Goal: Task Accomplishment & Management: Use online tool/utility

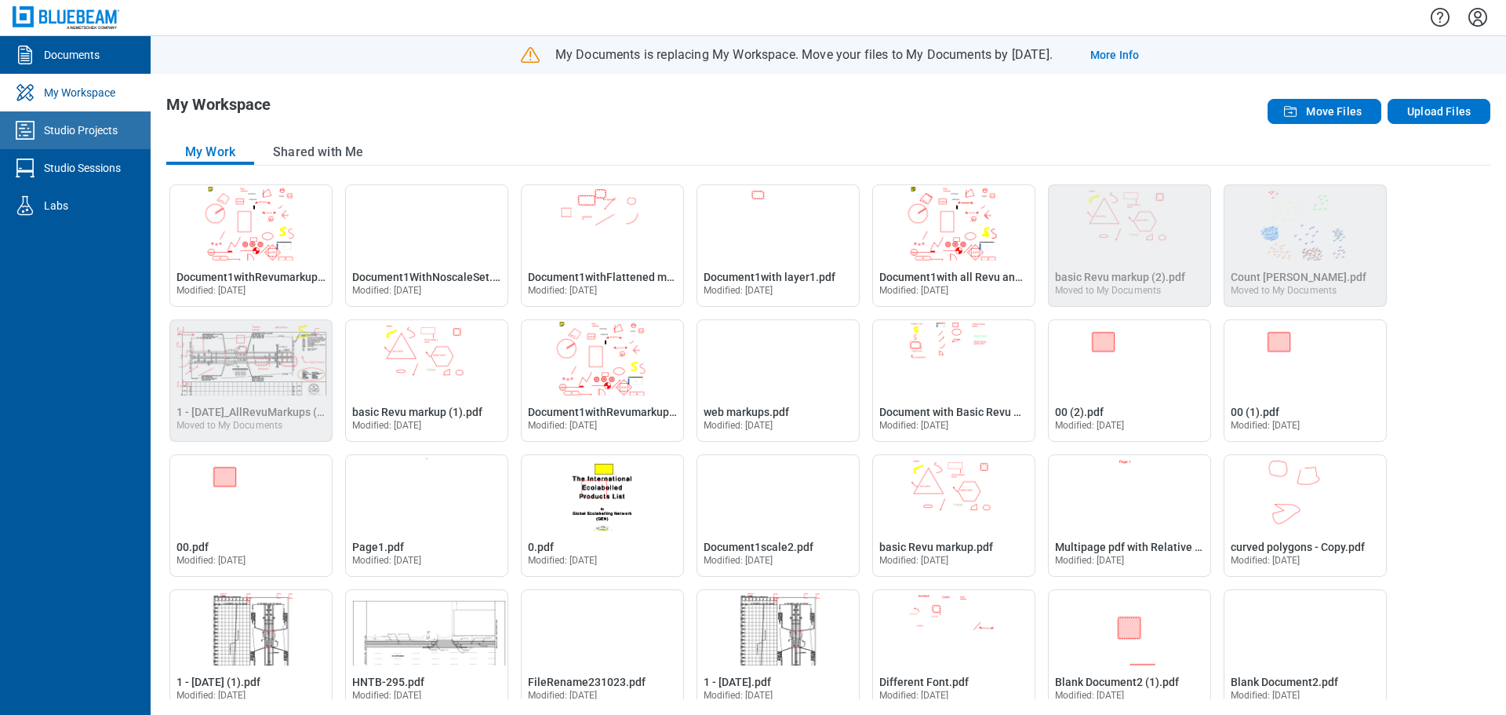
click at [75, 136] on div "Studio Projects" at bounding box center [81, 130] width 74 height 16
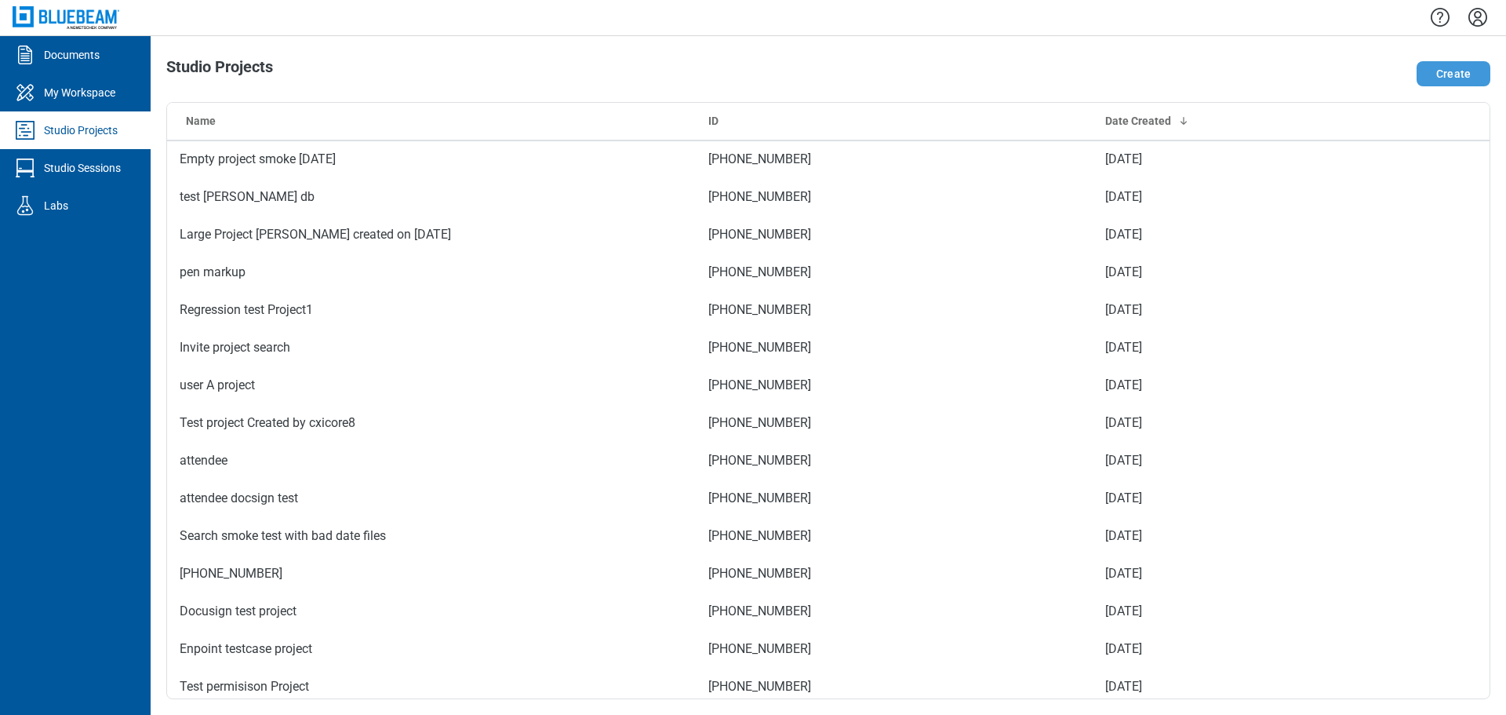
click at [1450, 75] on button "Create" at bounding box center [1454, 73] width 74 height 25
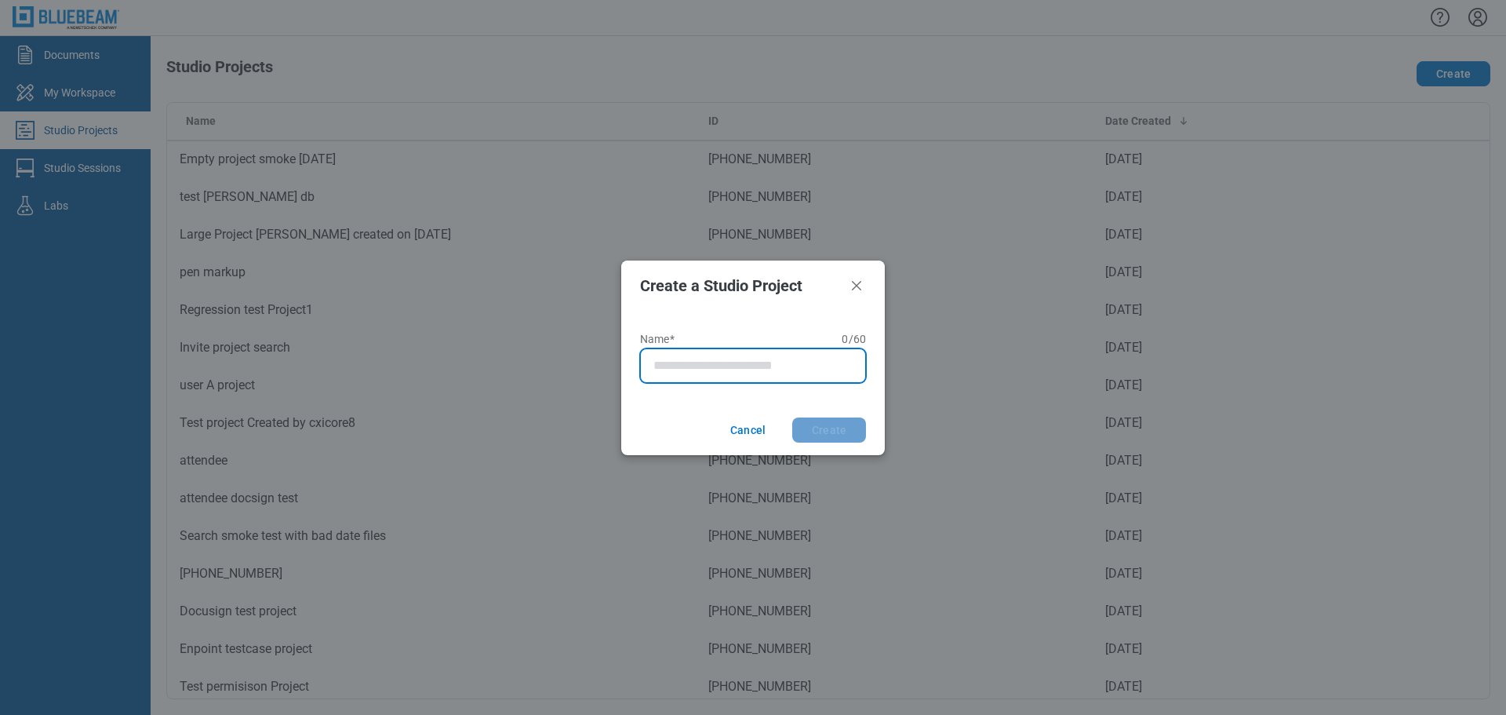
click at [707, 369] on input "Name* 0 of 60 characters 0 / 60" at bounding box center [757, 365] width 206 height 19
click at [711, 365] on input "****" at bounding box center [746, 365] width 184 height 19
type input "**********"
click at [823, 429] on button "Create" at bounding box center [829, 429] width 74 height 25
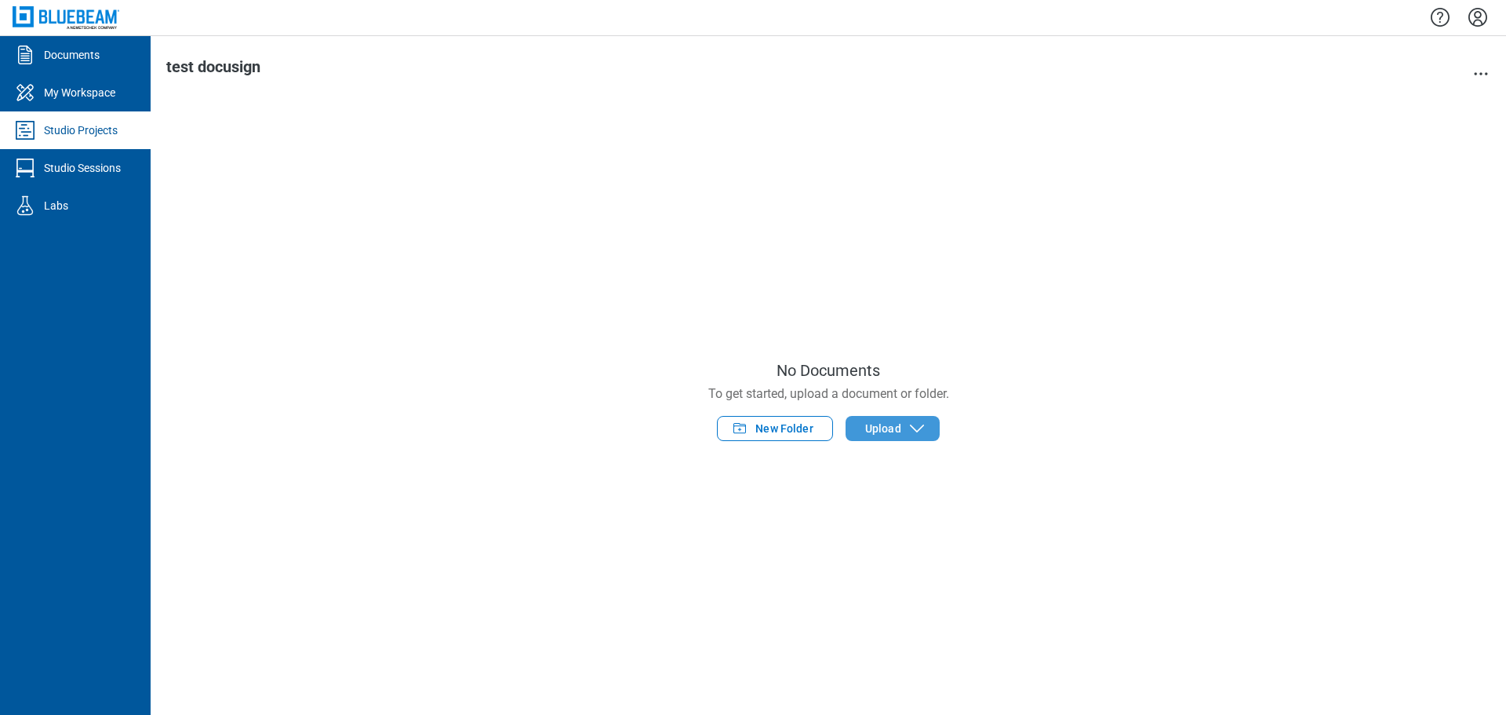
click at [882, 428] on span "Upload" at bounding box center [883, 429] width 36 height 16
click at [888, 430] on span "Upload" at bounding box center [883, 429] width 36 height 16
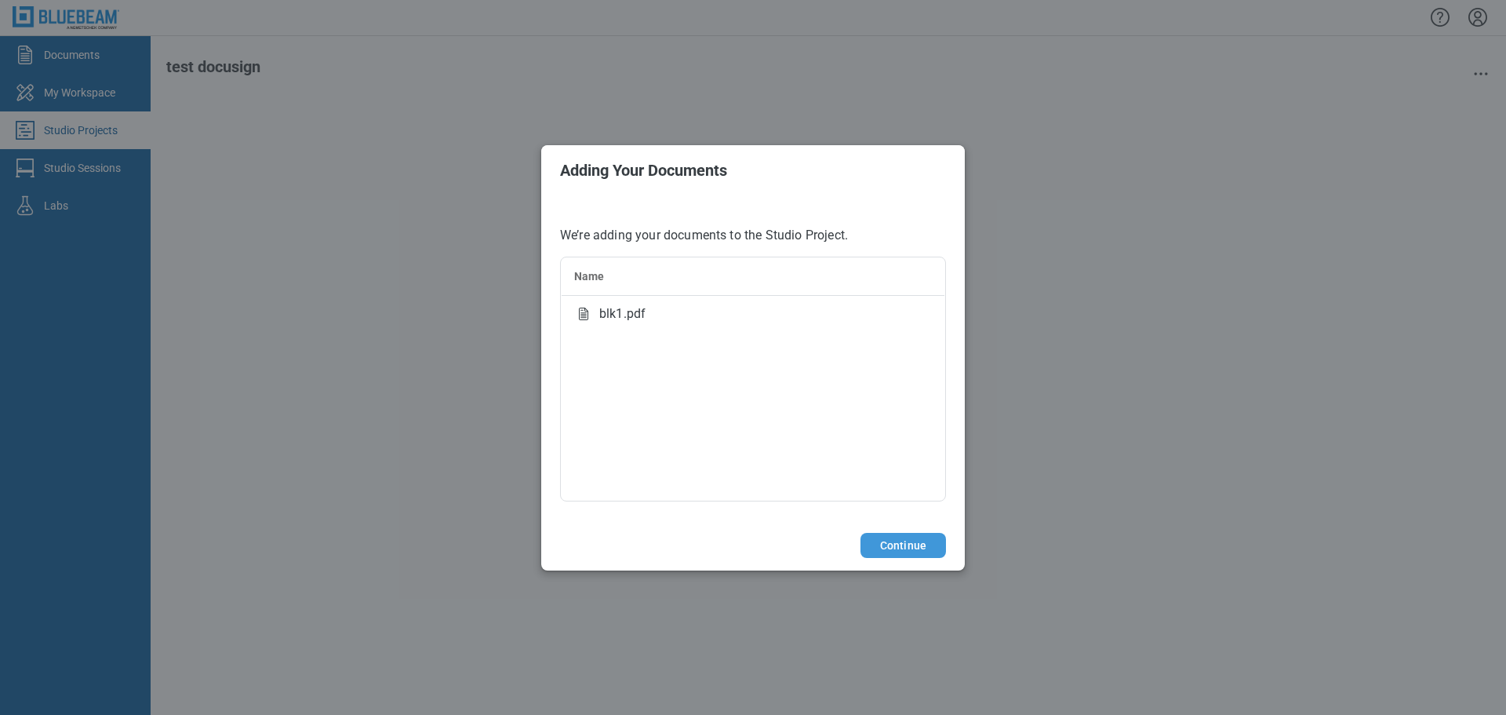
click at [912, 548] on button "Continue" at bounding box center [904, 545] width 86 height 25
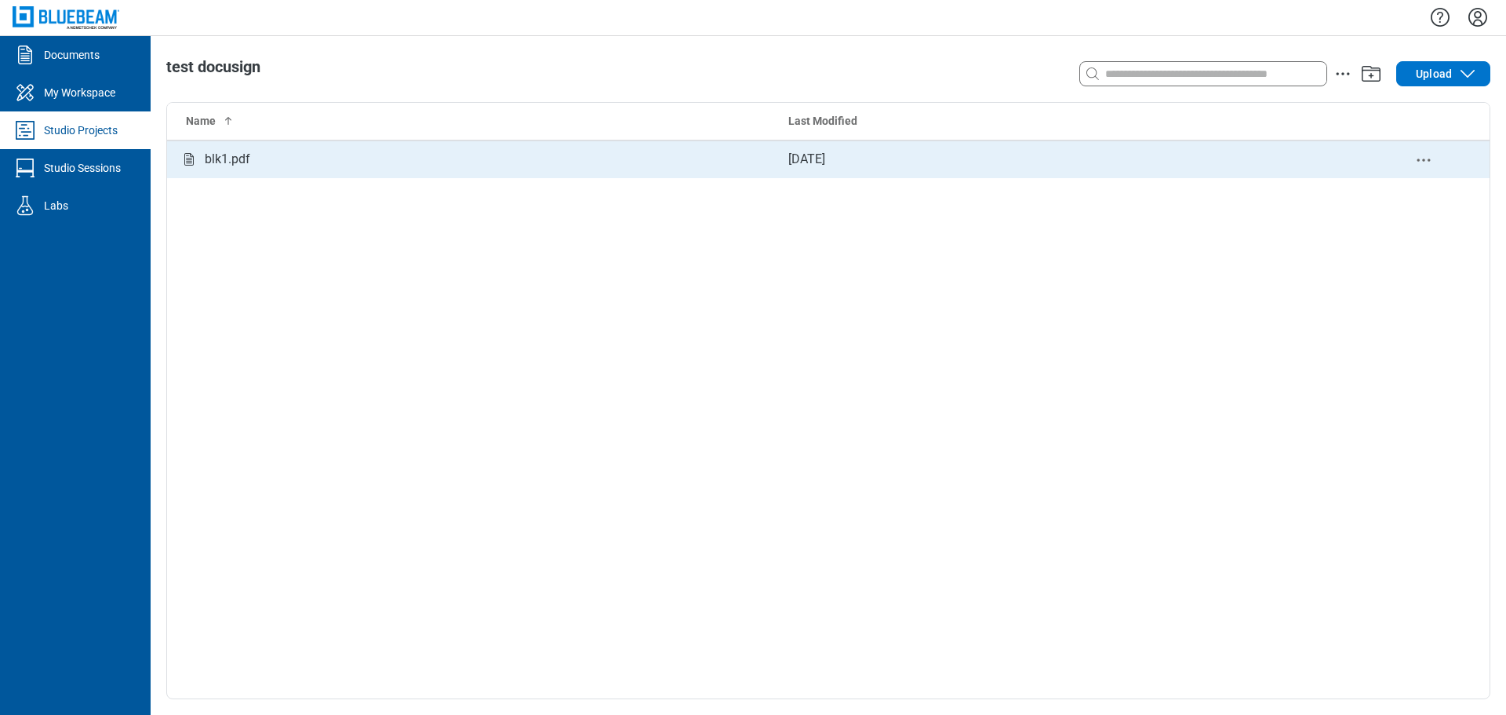
click at [279, 169] on td "blk1.pdf" at bounding box center [471, 159] width 609 height 38
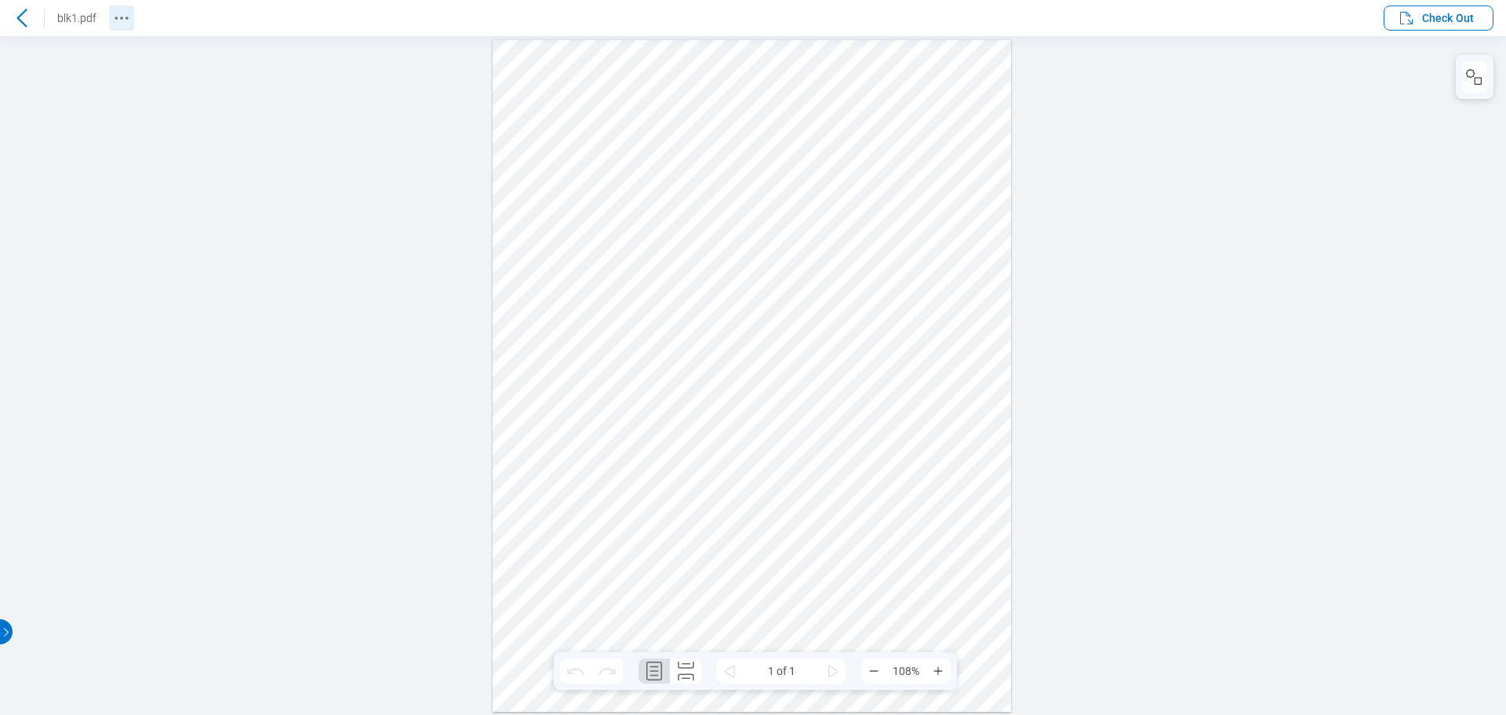
click at [123, 17] on icon "Revision History" at bounding box center [121, 18] width 19 height 19
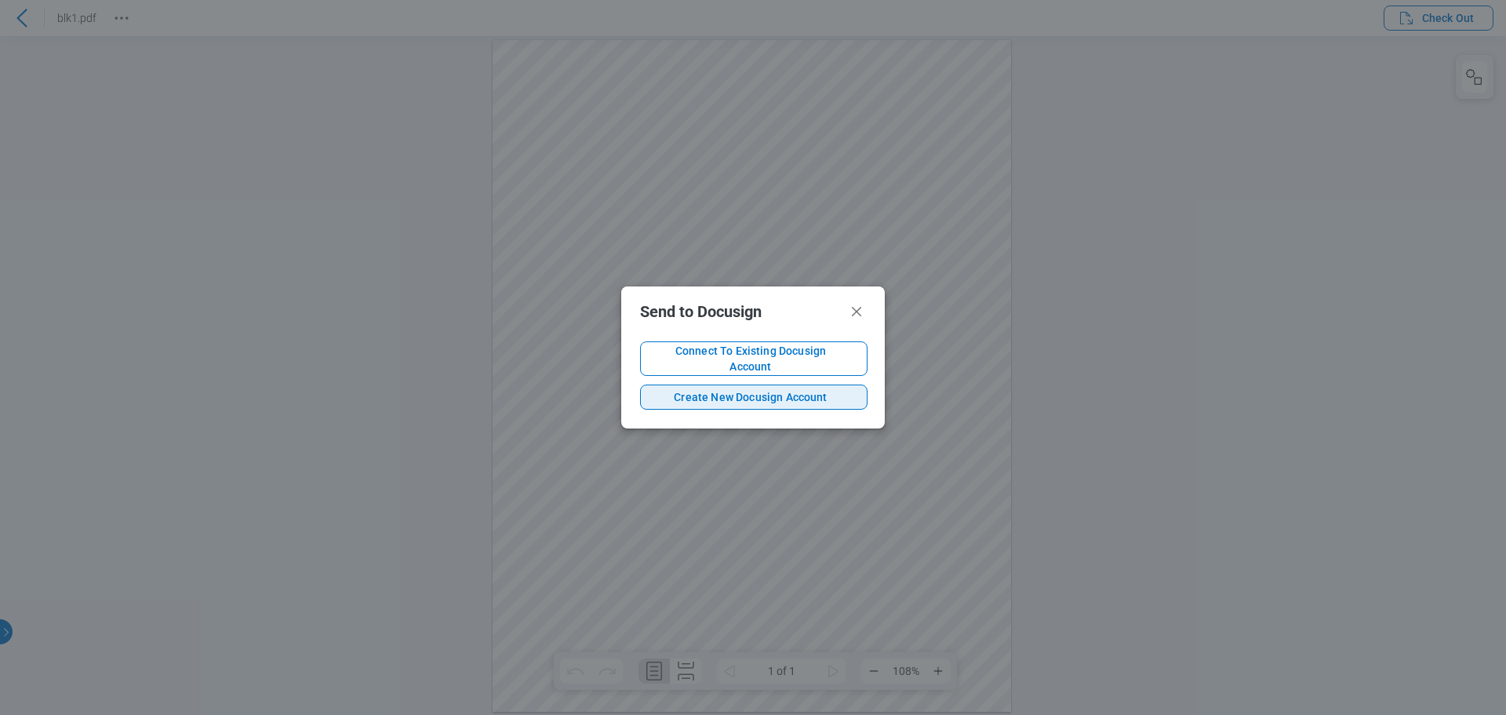
click at [778, 394] on span "Create New Docusign Account" at bounding box center [751, 397] width 195 height 16
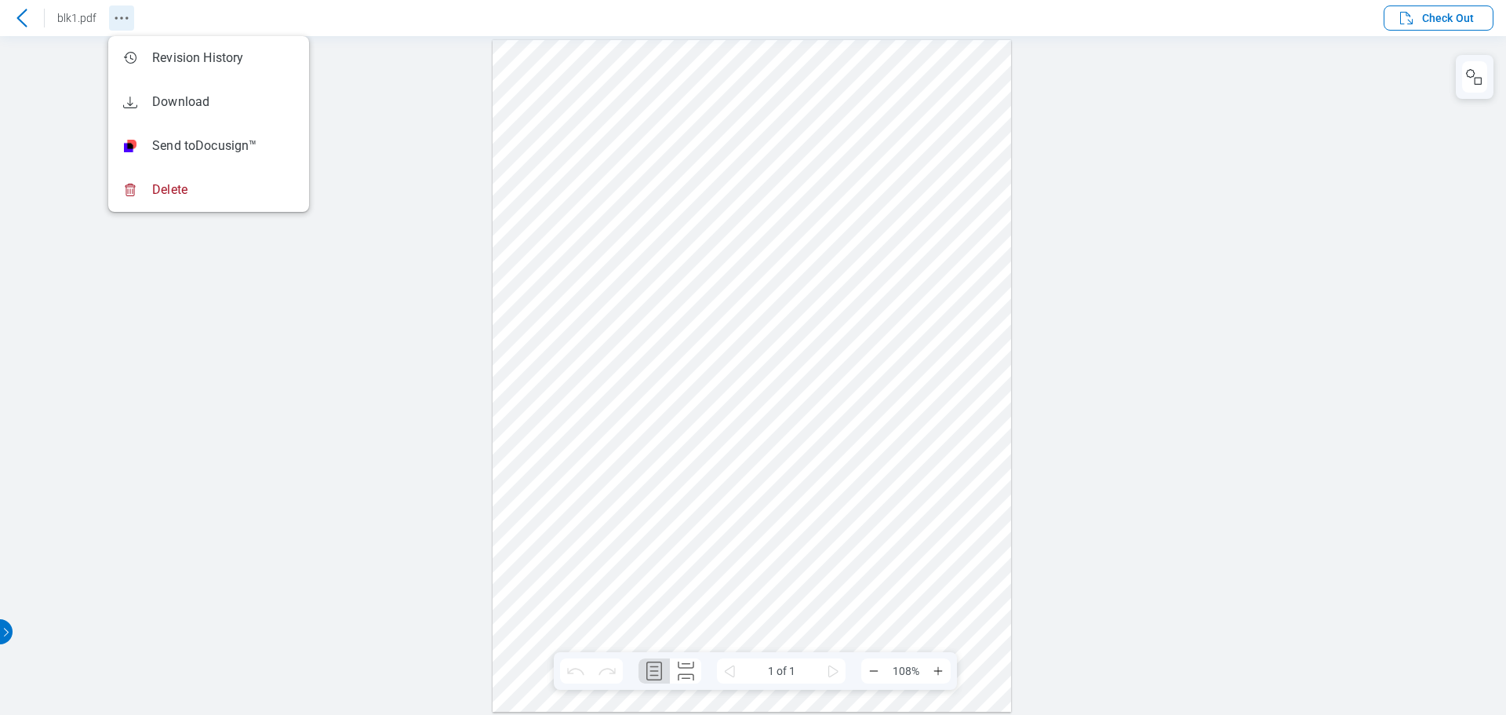
click at [121, 24] on icon "Revision History" at bounding box center [121, 18] width 19 height 19
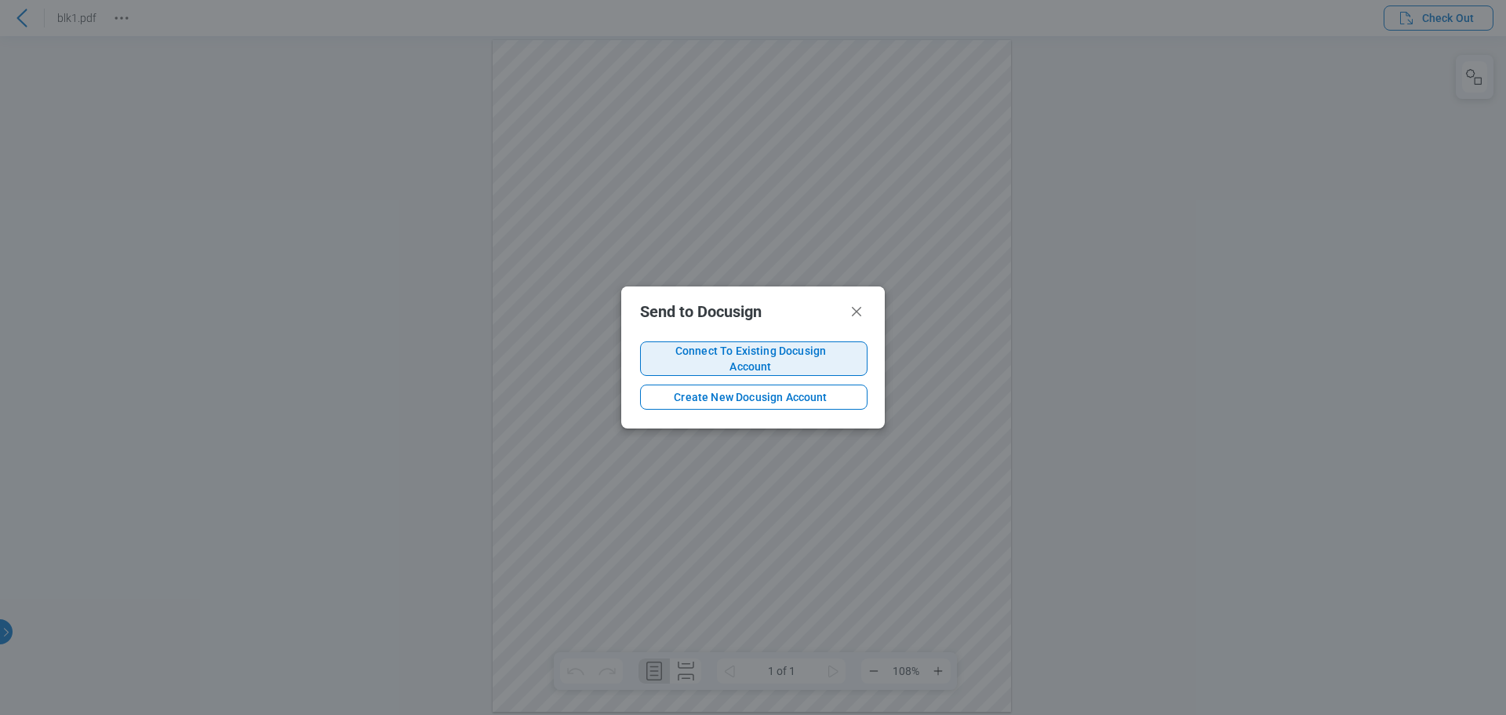
click at [721, 362] on span "Connect To Existing Docusign Account" at bounding box center [751, 358] width 195 height 31
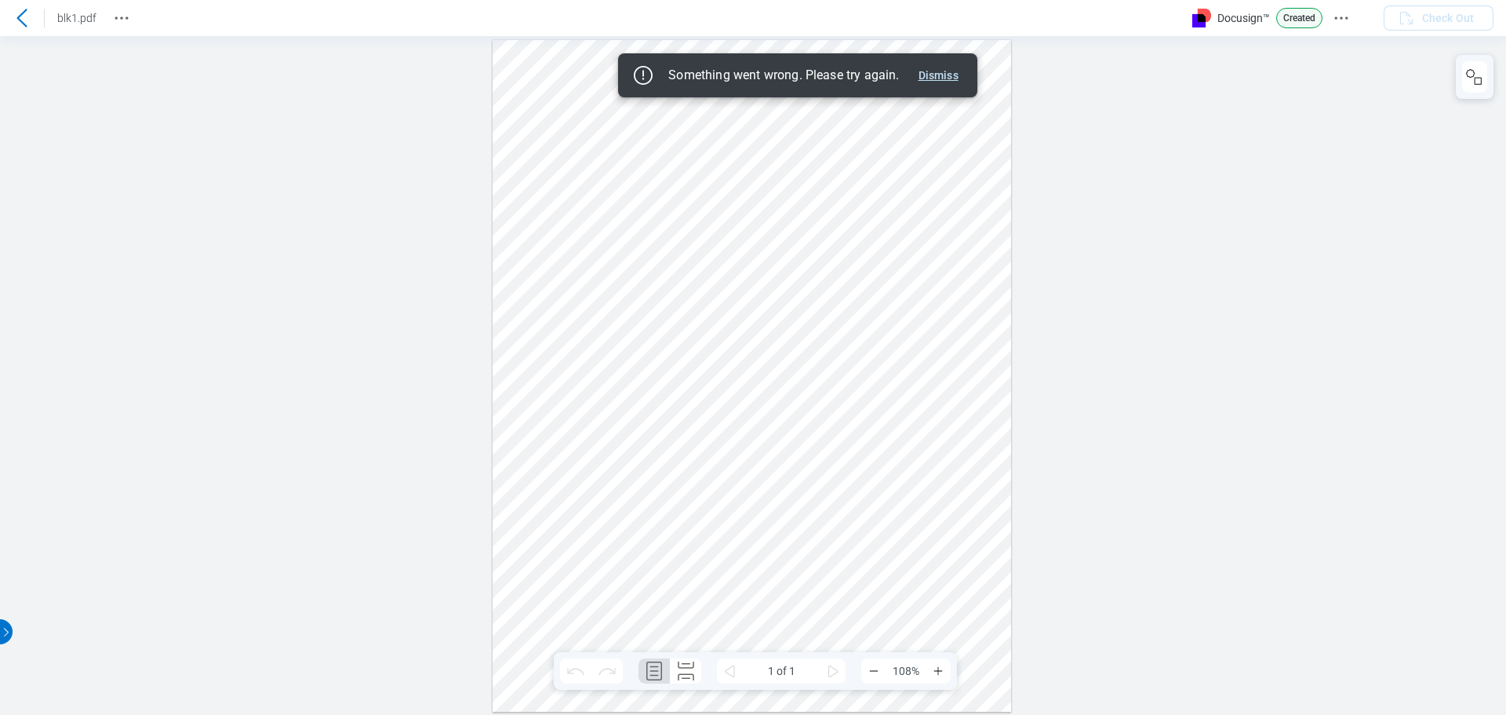
click at [941, 71] on button "Dismiss" at bounding box center [938, 75] width 53 height 19
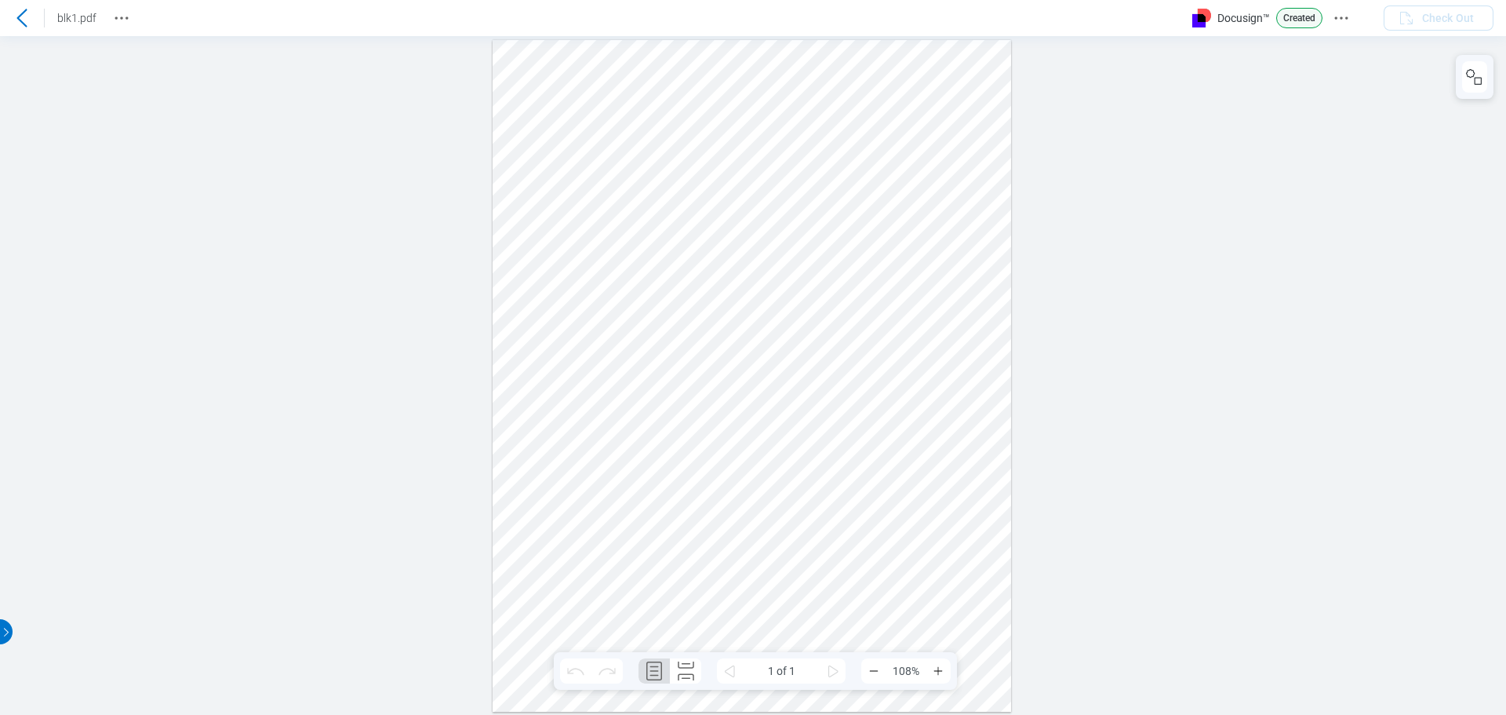
click at [24, 16] on icon at bounding box center [22, 18] width 19 height 19
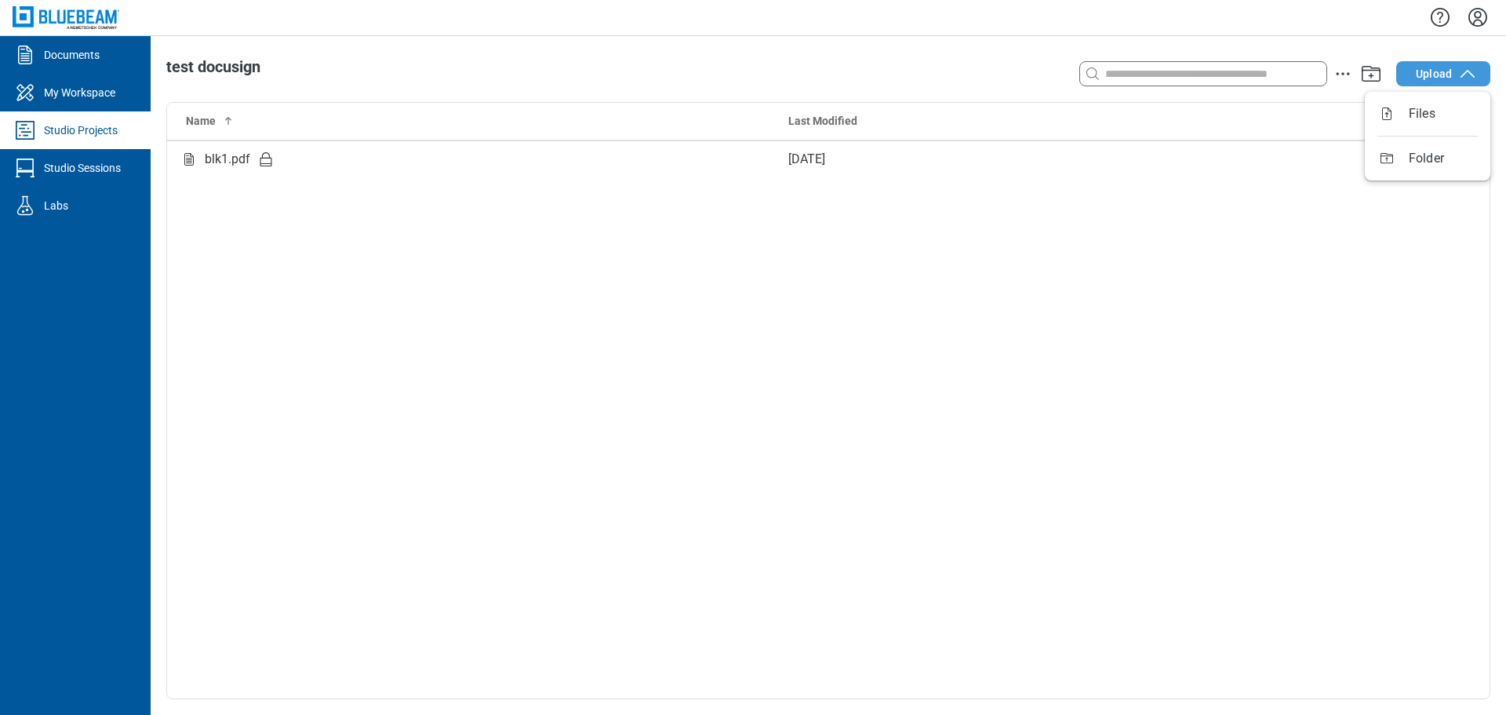
click at [1444, 69] on span "Upload" at bounding box center [1434, 74] width 36 height 16
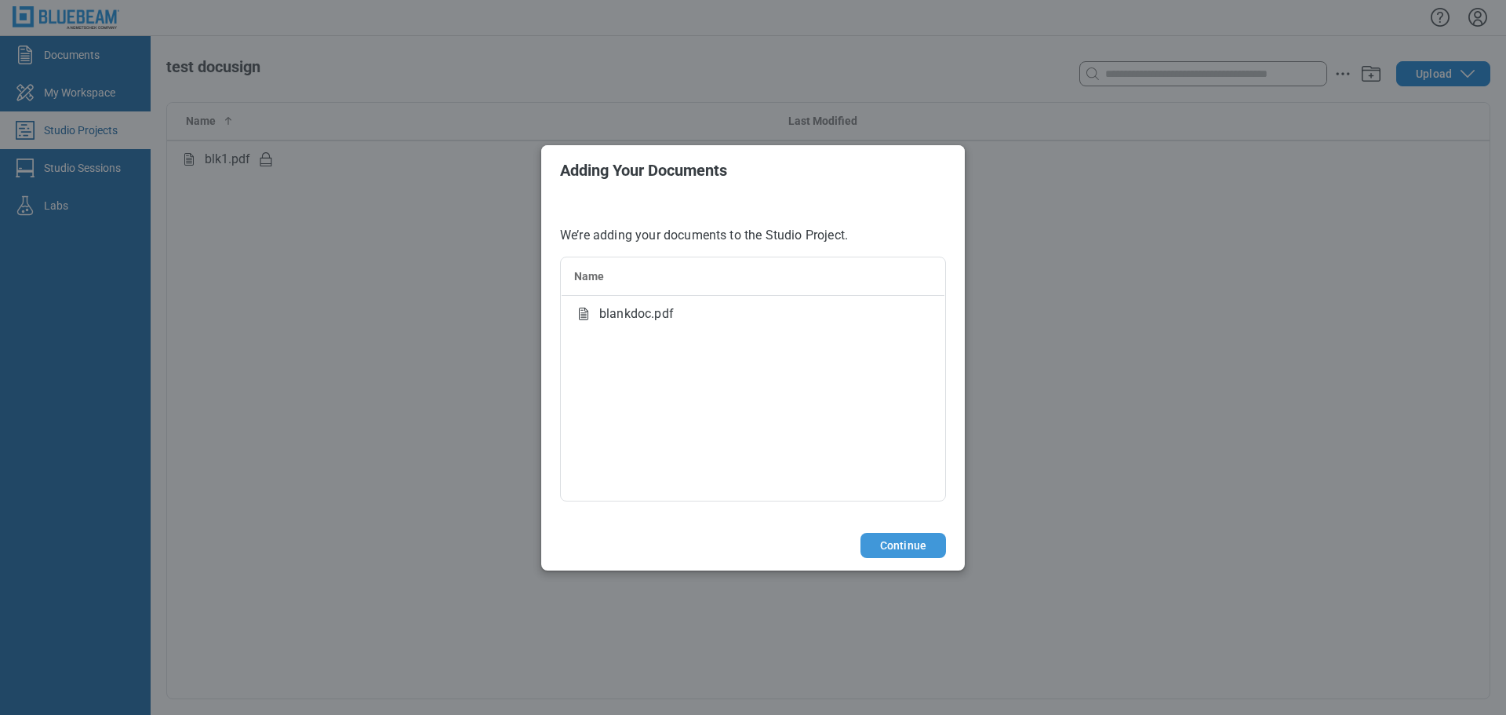
click at [912, 550] on button "Continue" at bounding box center [904, 545] width 86 height 25
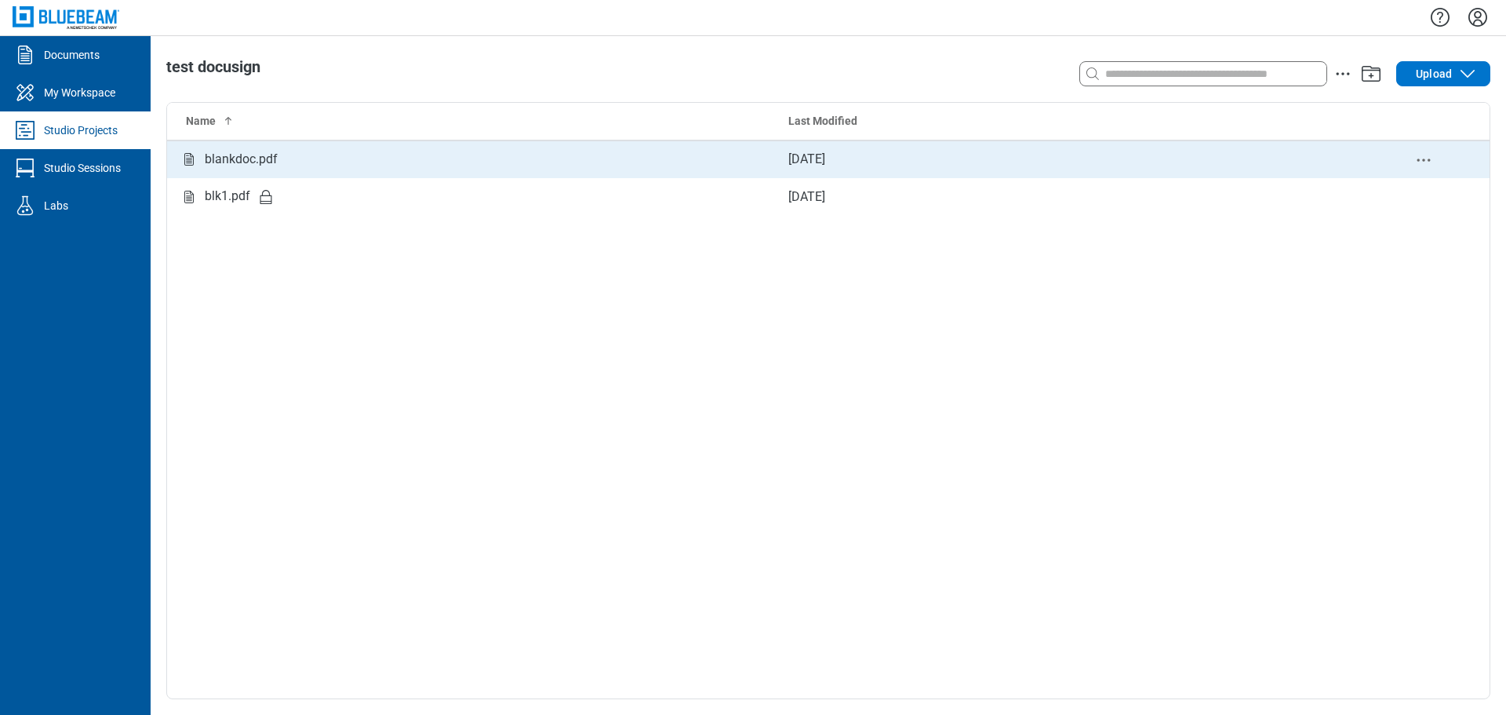
click at [245, 163] on div "blankdoc.pdf" at bounding box center [241, 160] width 73 height 20
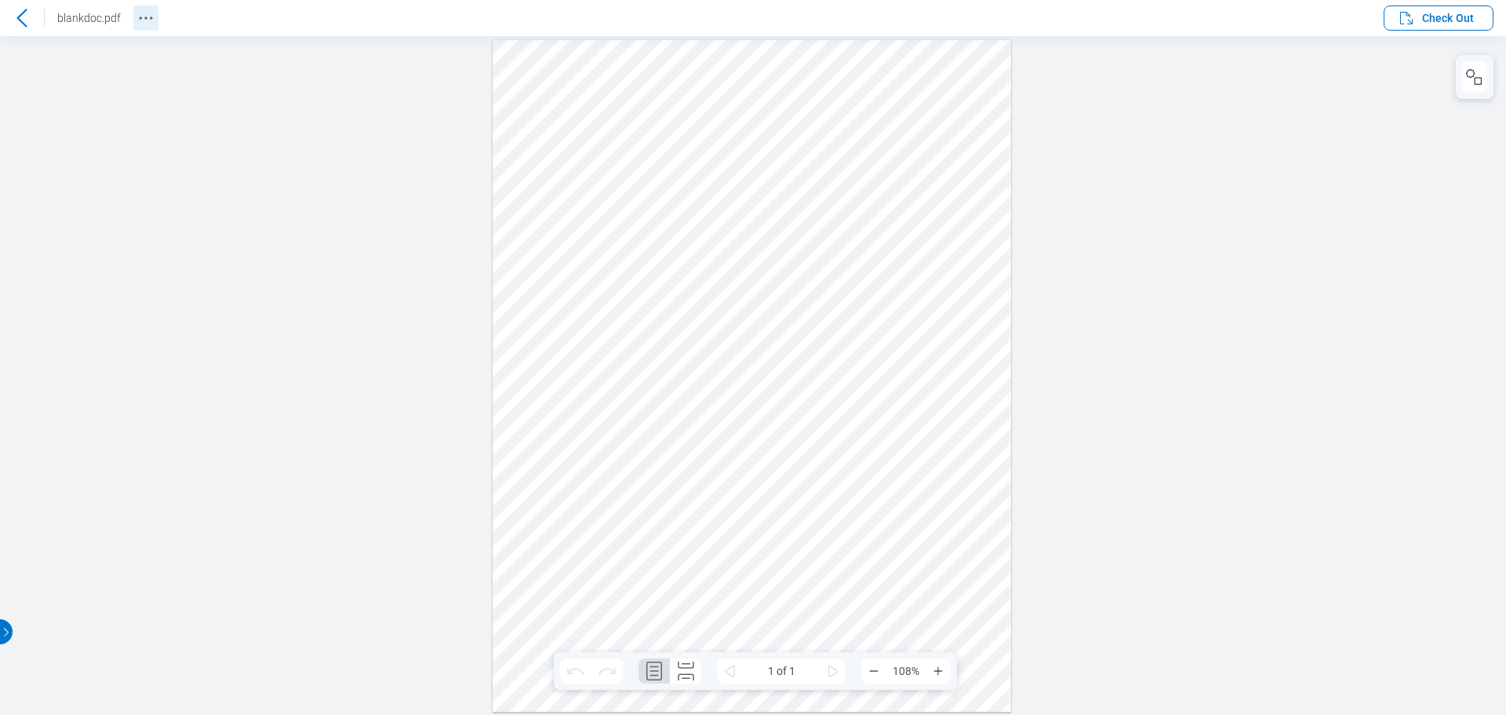
click at [146, 21] on icon "Revision History" at bounding box center [146, 18] width 19 height 19
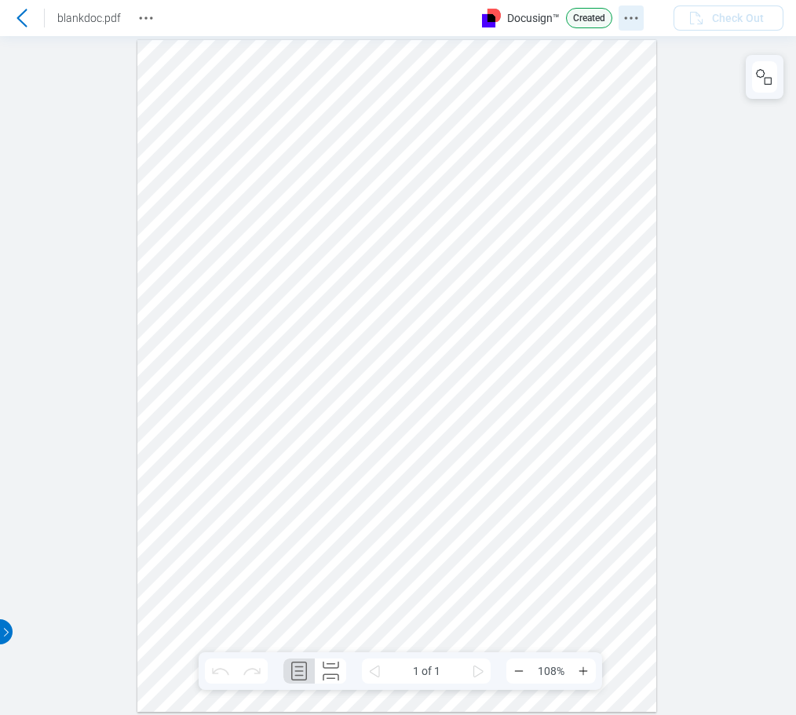
click at [634, 17] on icon "Docusign Menu" at bounding box center [630, 18] width 19 height 19
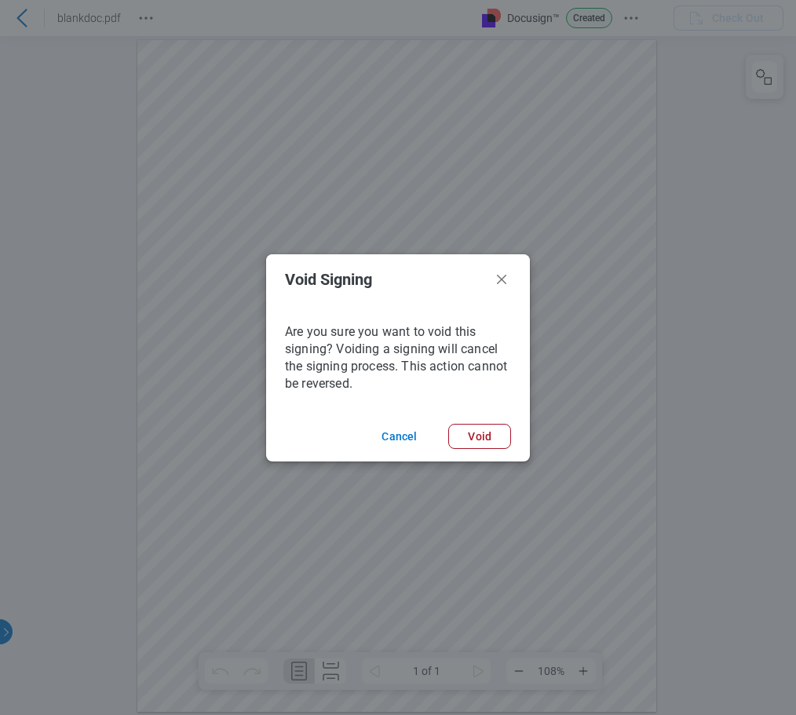
drag, startPoint x: 475, startPoint y: 438, endPoint x: 618, endPoint y: 439, distance: 142.8
click at [476, 438] on button "Void" at bounding box center [479, 436] width 63 height 25
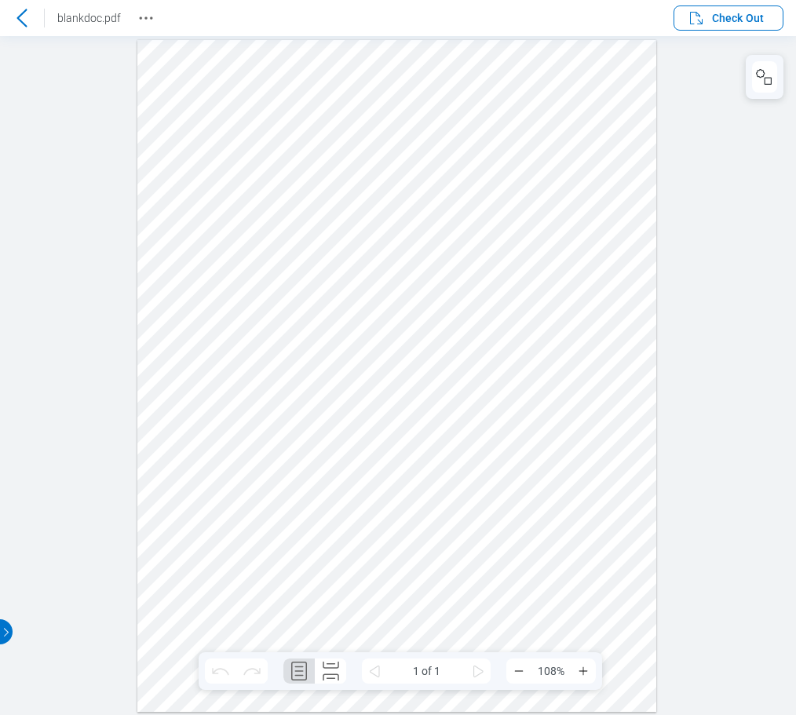
click at [233, 160] on div at bounding box center [396, 375] width 519 height 672
click at [24, 18] on icon at bounding box center [22, 18] width 19 height 19
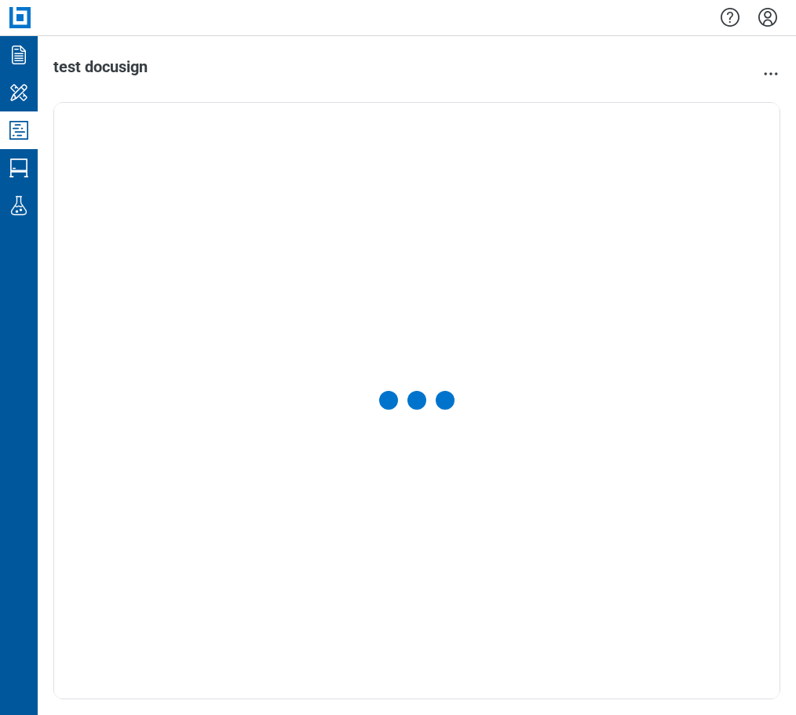
click at [763, 17] on icon "Settings" at bounding box center [767, 17] width 25 height 25
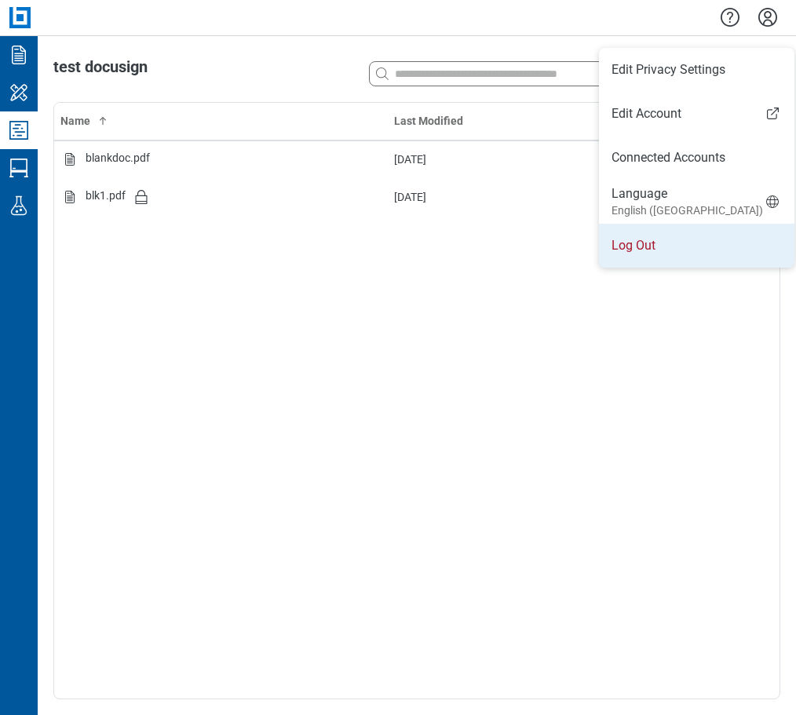
click at [636, 257] on li "Log Out" at bounding box center [696, 246] width 195 height 44
